Goal: Task Accomplishment & Management: Use online tool/utility

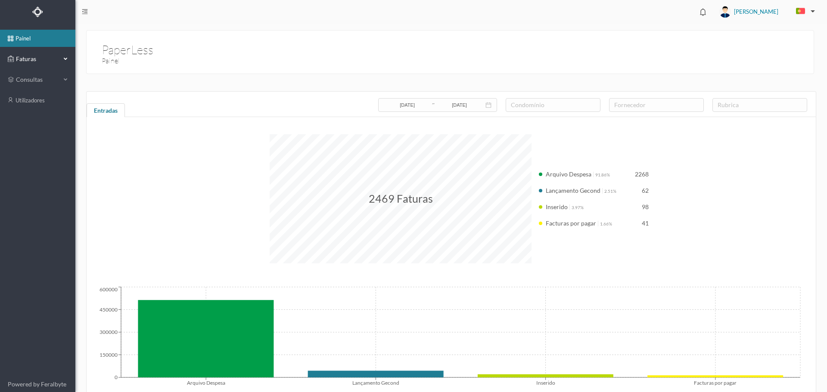
click at [22, 63] on div "Faturas" at bounding box center [34, 58] width 53 height 17
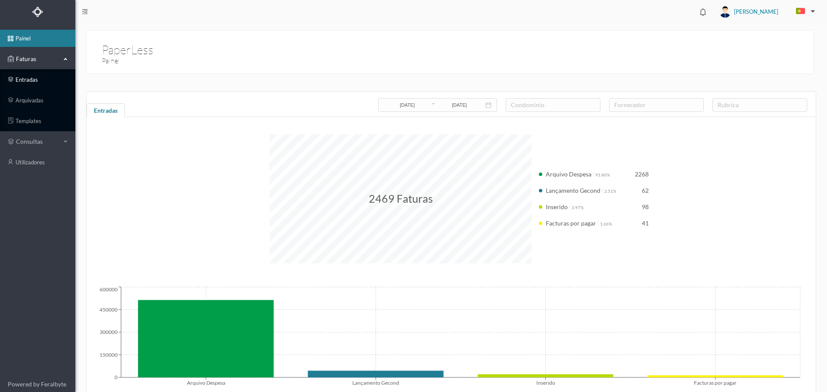
click at [34, 83] on link "entradas" at bounding box center [37, 79] width 75 height 17
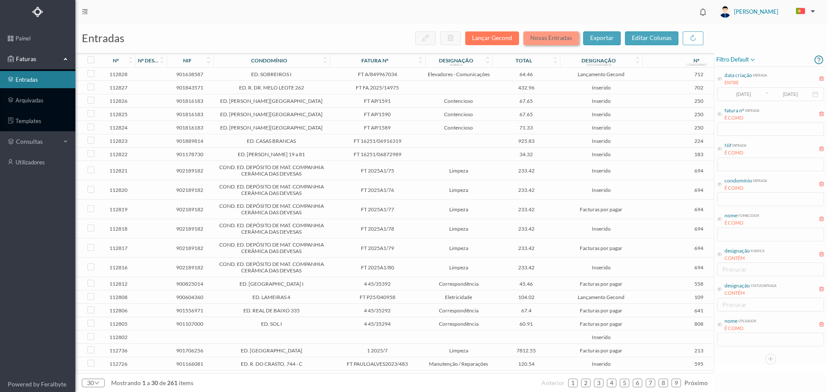
click at [561, 35] on button "Novas Entradas" at bounding box center [551, 38] width 56 height 14
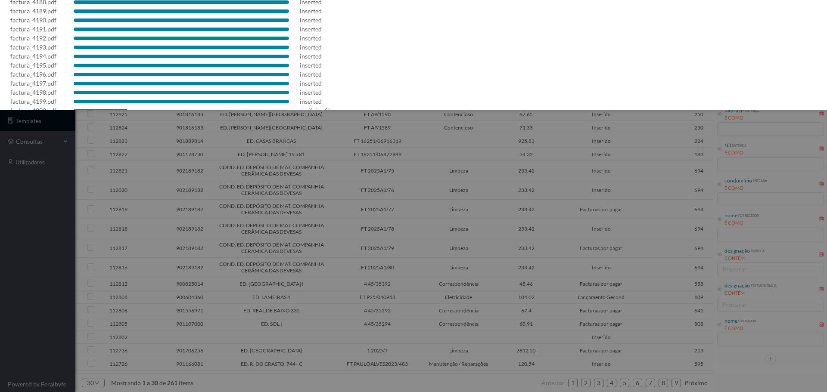
scroll to position [142, 0]
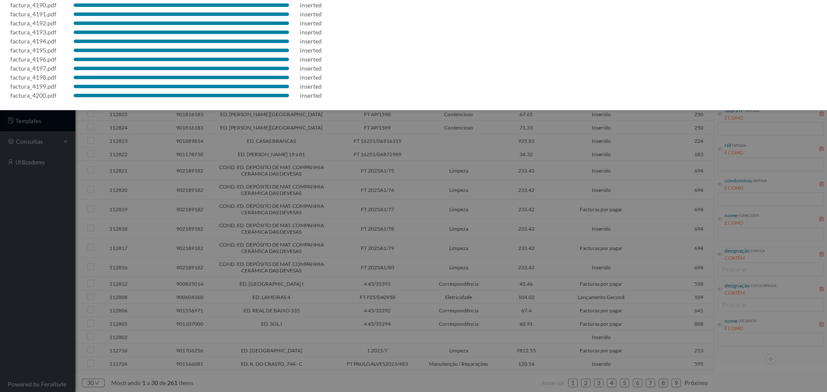
click at [417, 233] on div at bounding box center [413, 196] width 827 height 392
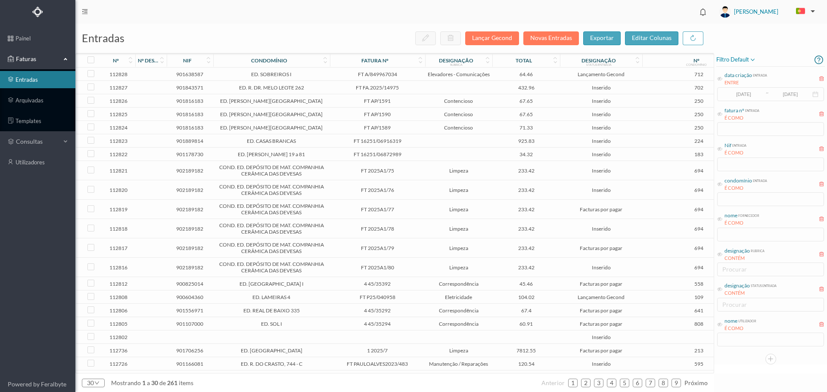
scroll to position [0, 0]
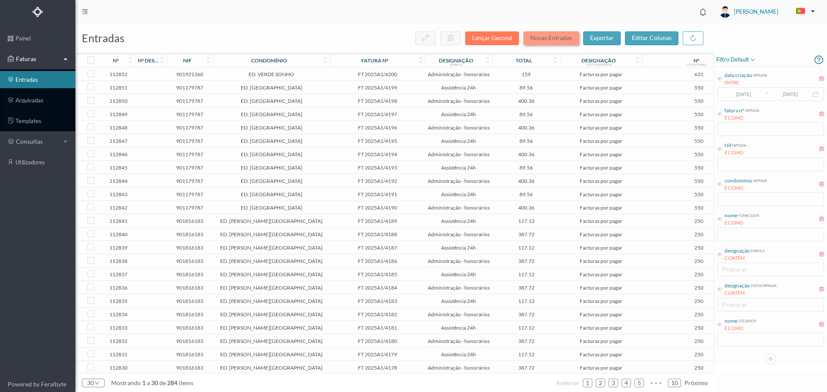
click at [557, 41] on button "Novas Entradas" at bounding box center [551, 38] width 56 height 14
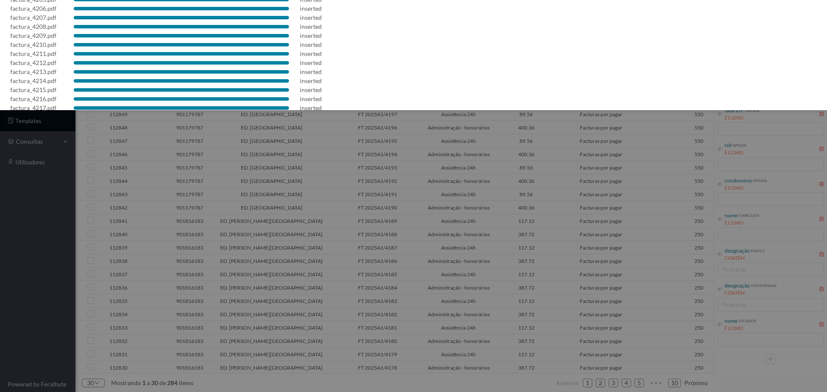
scroll to position [115, 0]
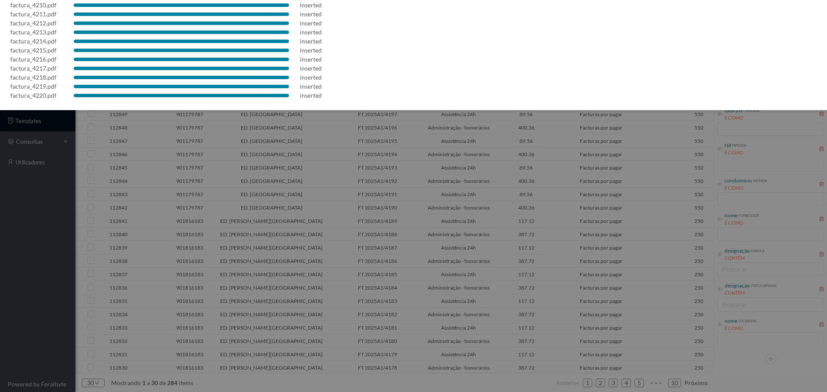
click at [447, 213] on div at bounding box center [413, 196] width 827 height 392
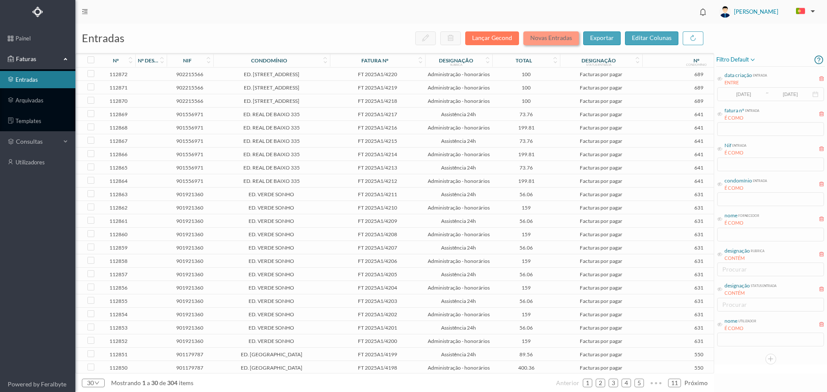
click at [550, 34] on button "Novas Entradas" at bounding box center [551, 38] width 56 height 14
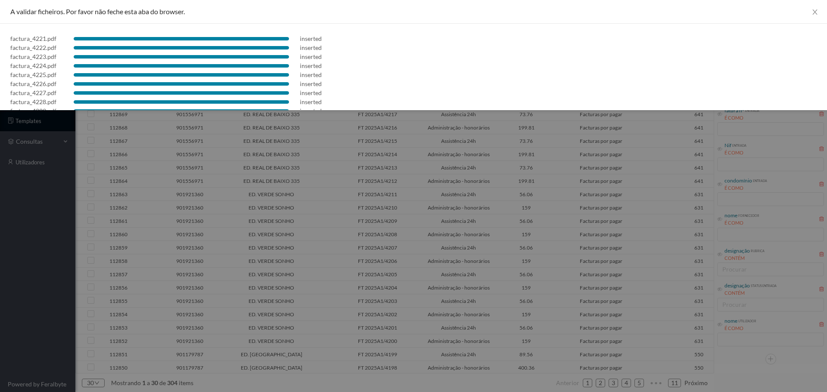
scroll to position [124, 0]
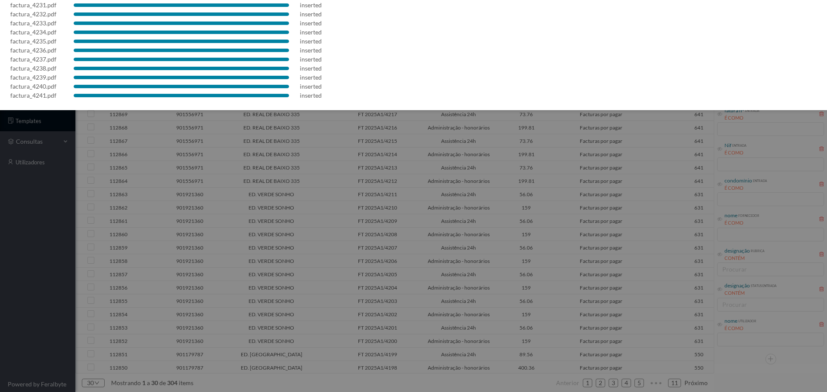
click at [492, 164] on div at bounding box center [413, 196] width 827 height 392
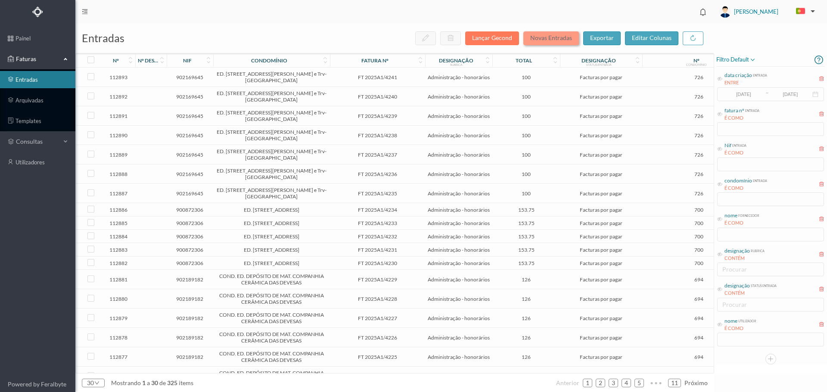
click at [568, 37] on button "Novas Entradas" at bounding box center [551, 38] width 56 height 14
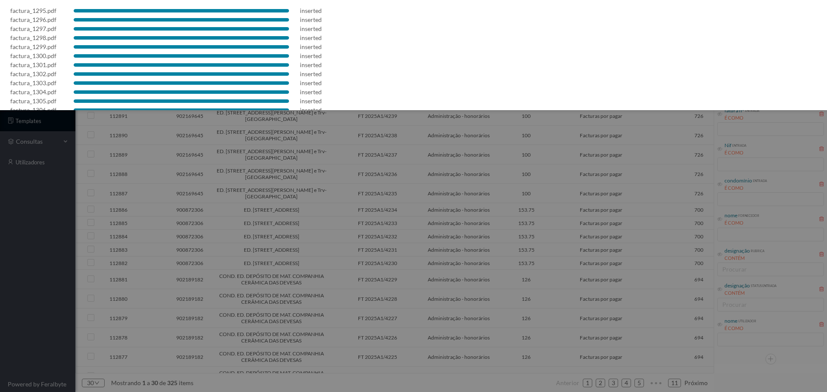
scroll to position [43, 0]
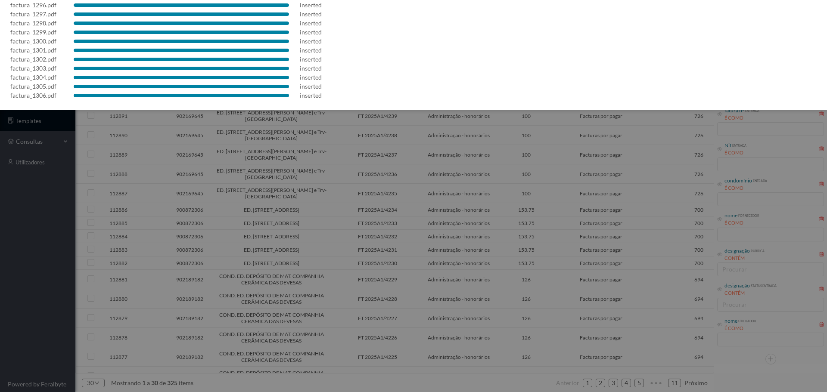
click at [382, 167] on div at bounding box center [413, 196] width 827 height 392
